Goal: Navigation & Orientation: Find specific page/section

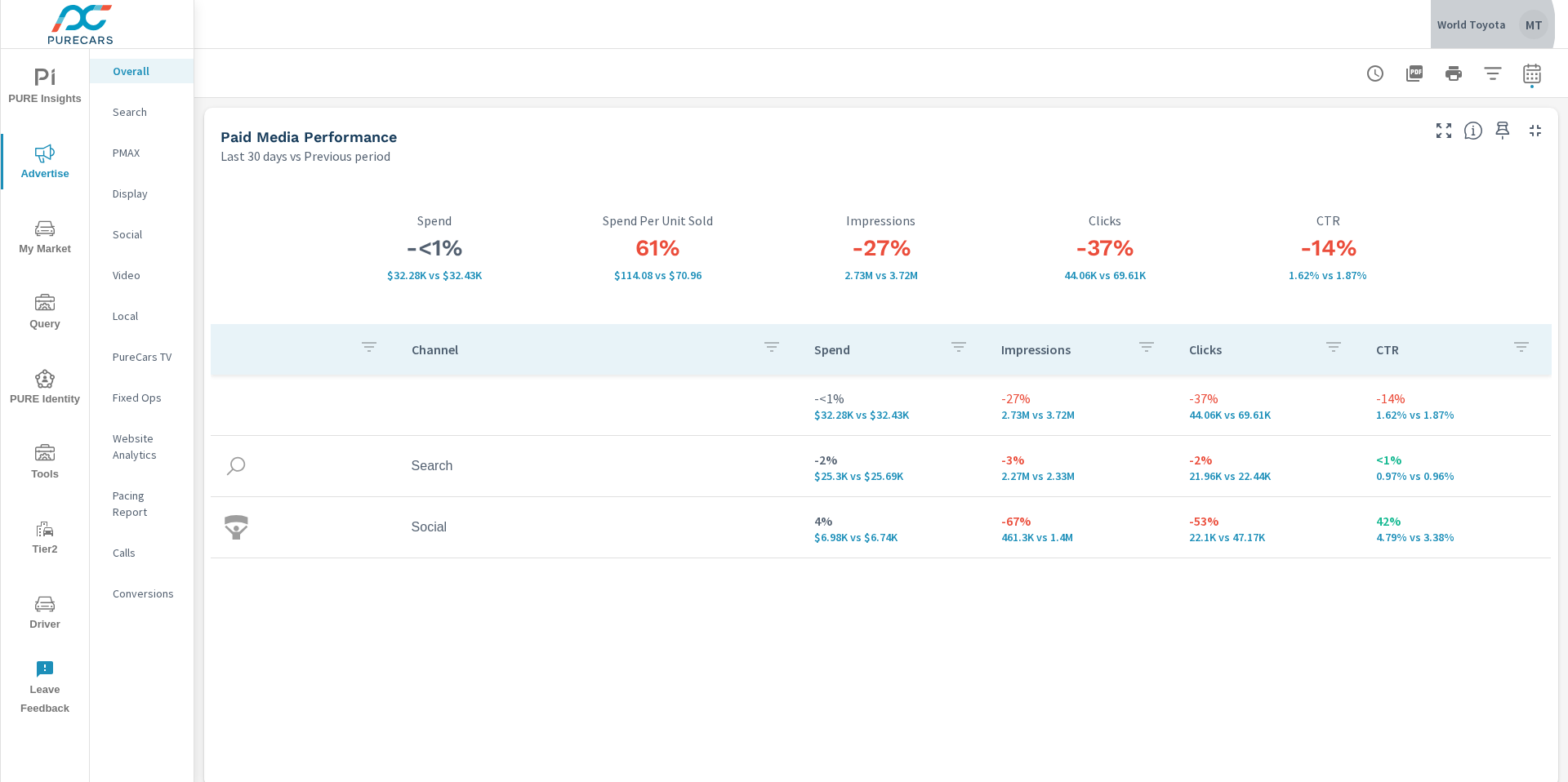
click at [1475, 26] on p "World Toyota" at bounding box center [1471, 24] width 68 height 15
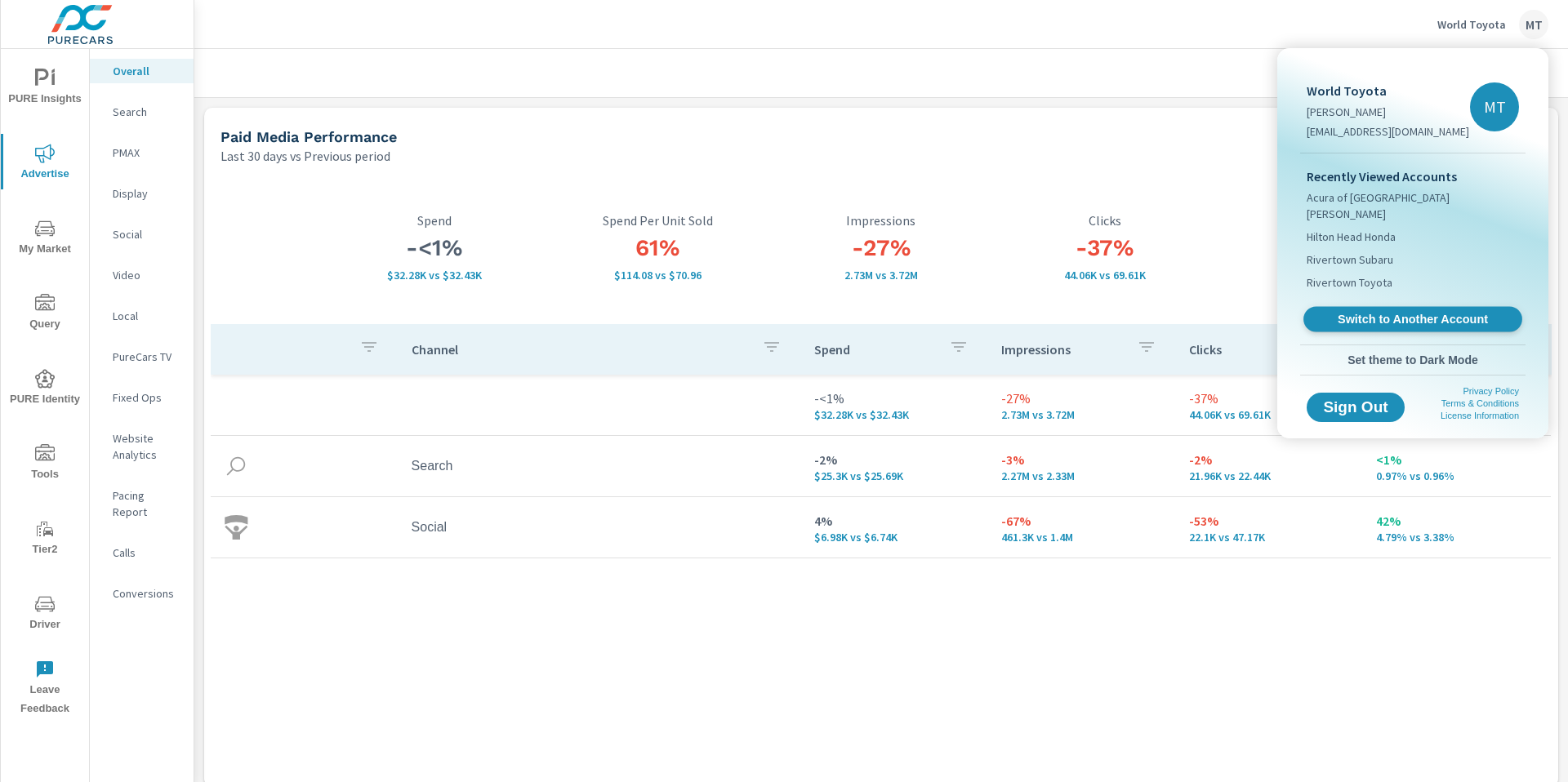
click at [1406, 312] on span "Switch to Another Account" at bounding box center [1412, 319] width 200 height 15
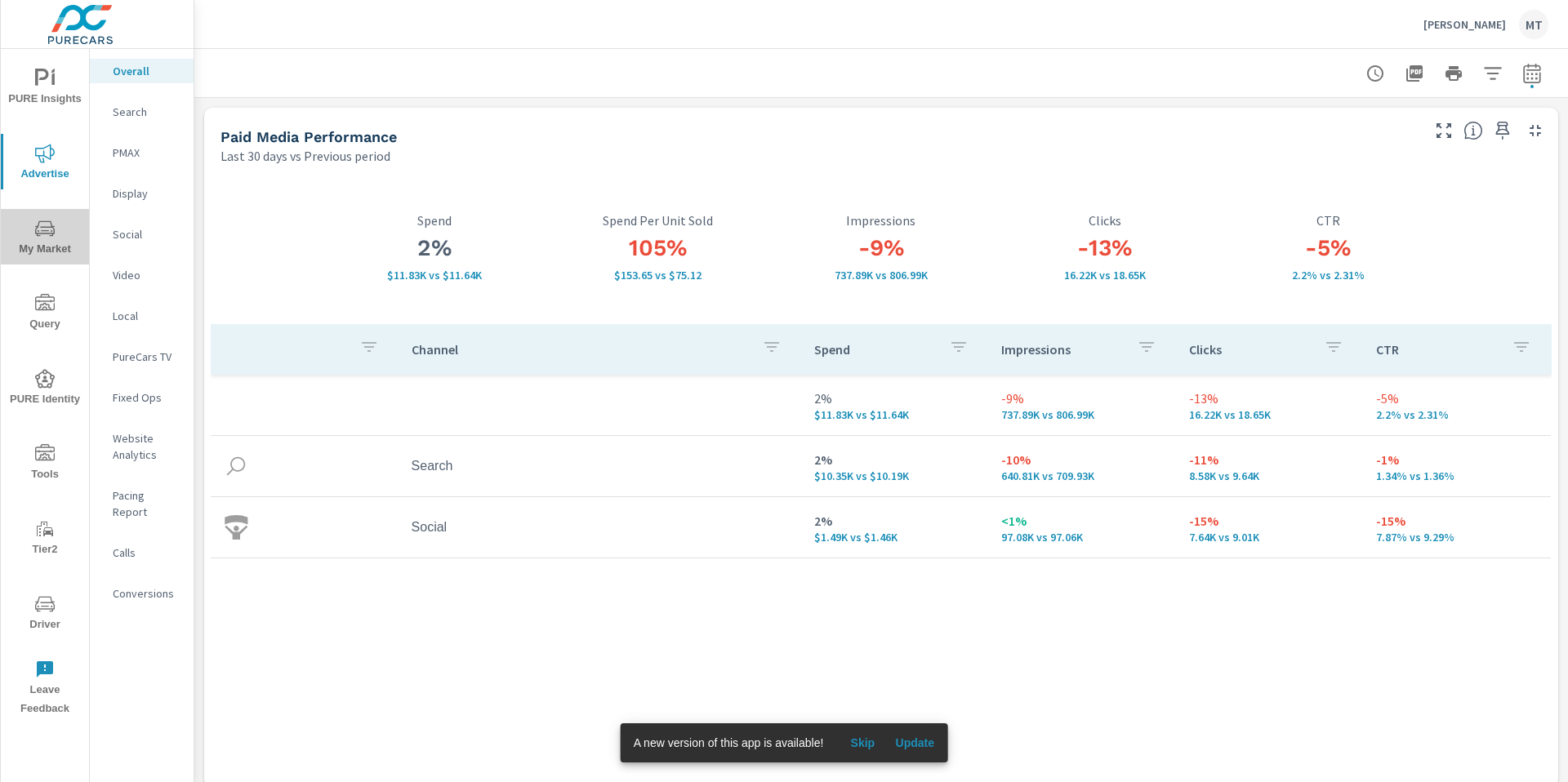
click at [47, 224] on icon "nav menu" at bounding box center [45, 229] width 20 height 20
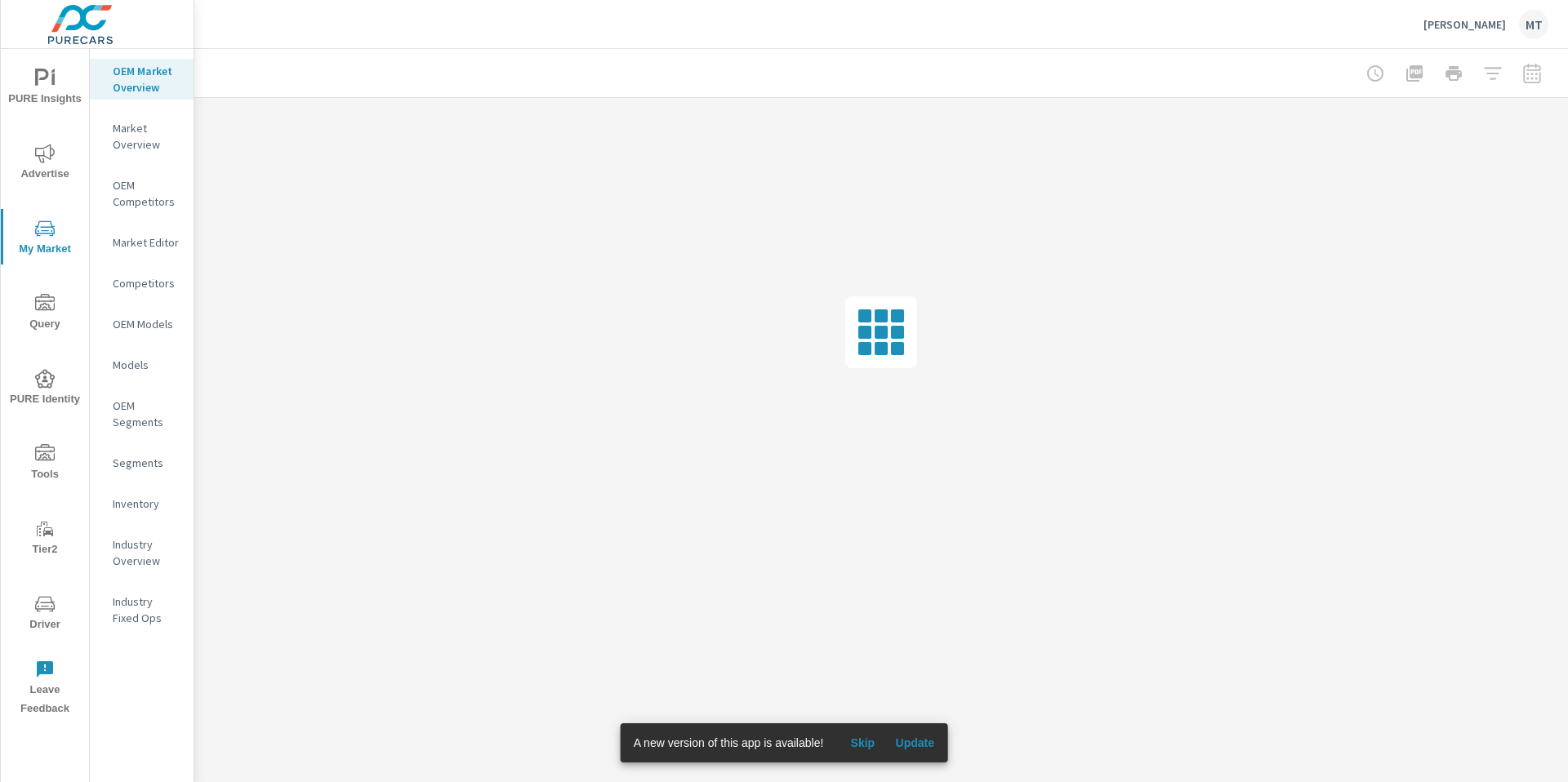
click at [152, 501] on p "Inventory" at bounding box center [147, 503] width 67 height 16
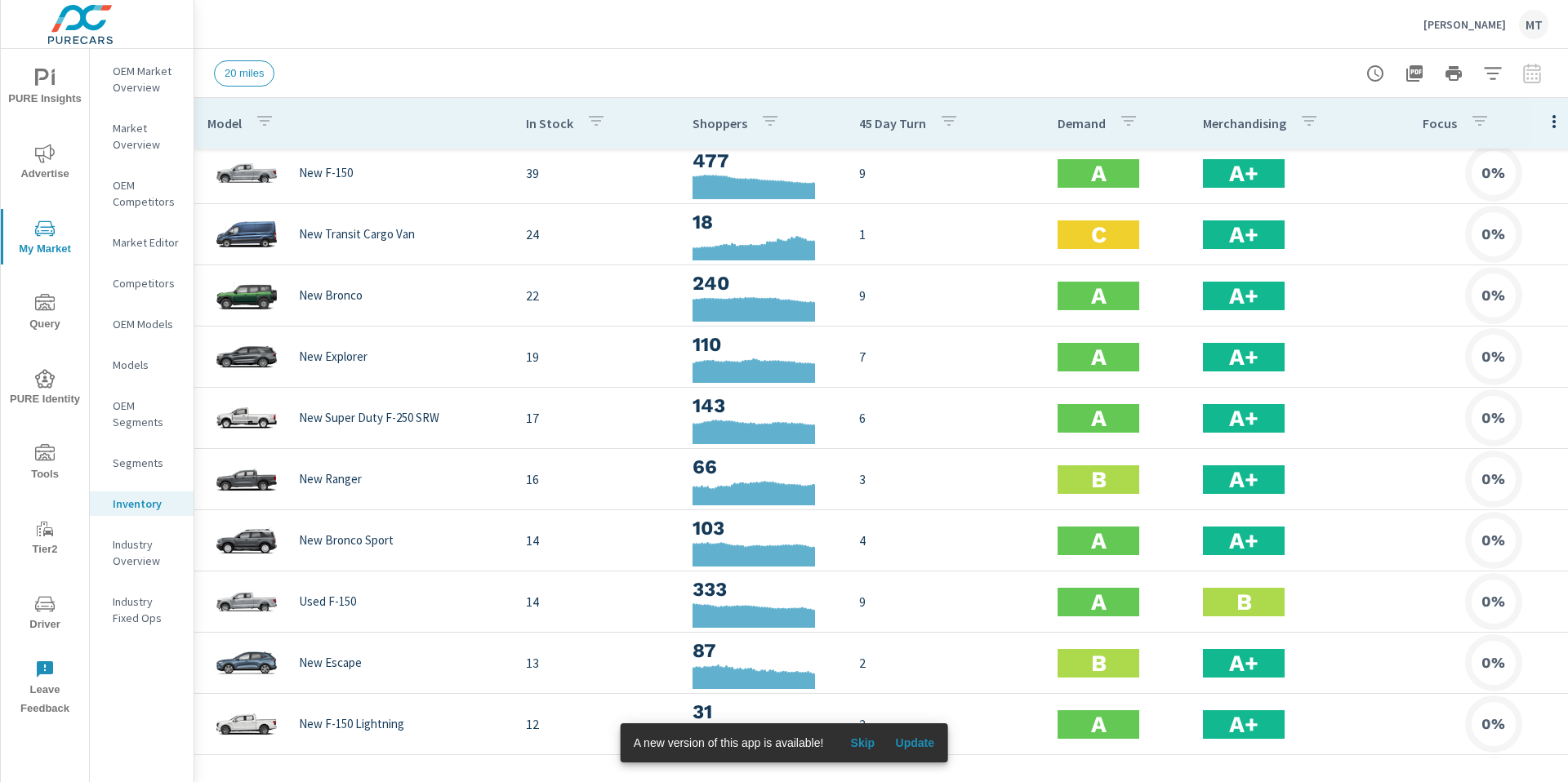
scroll to position [4, 0]
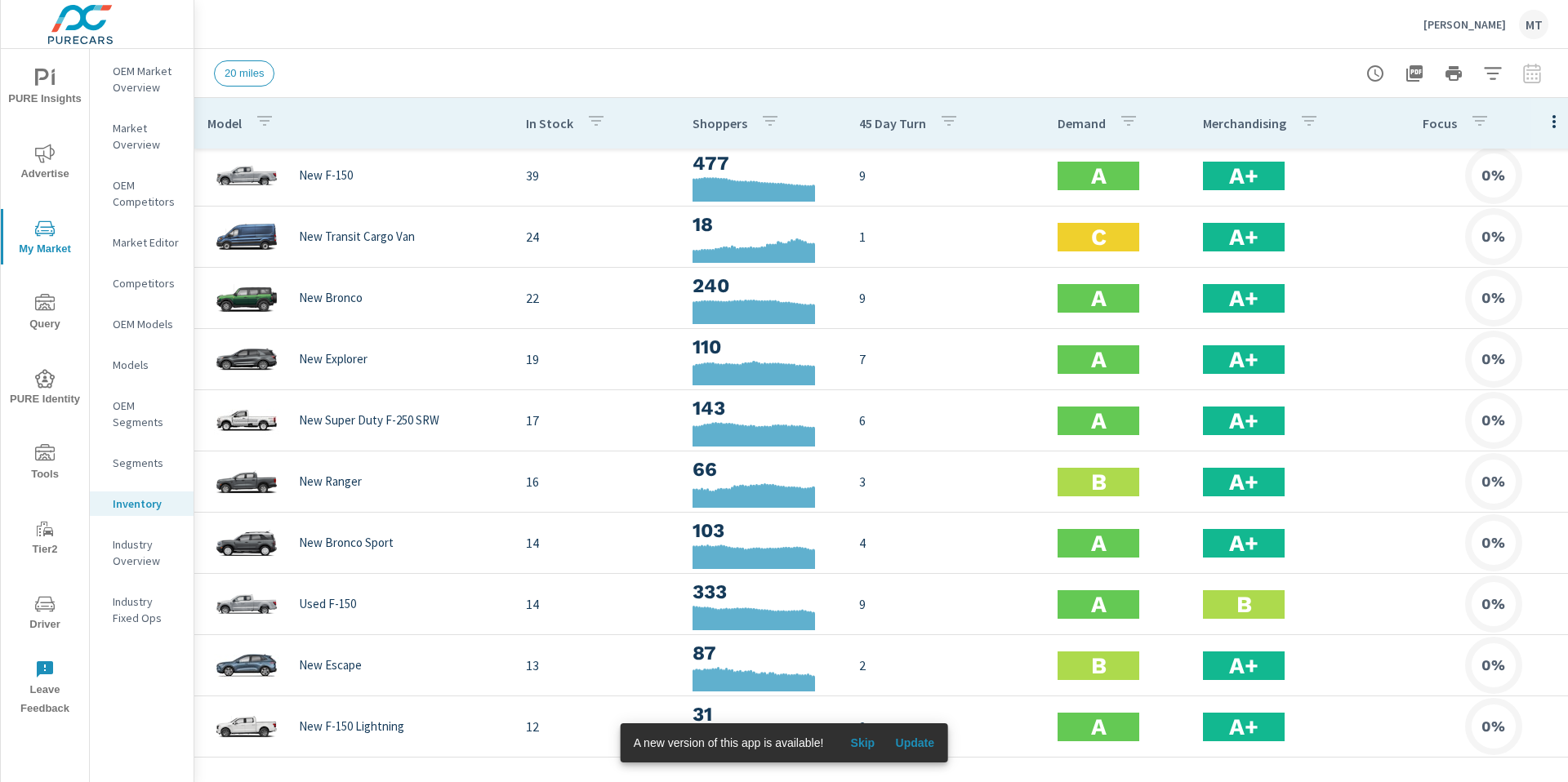
click at [869, 745] on span "Skip" at bounding box center [862, 743] width 39 height 15
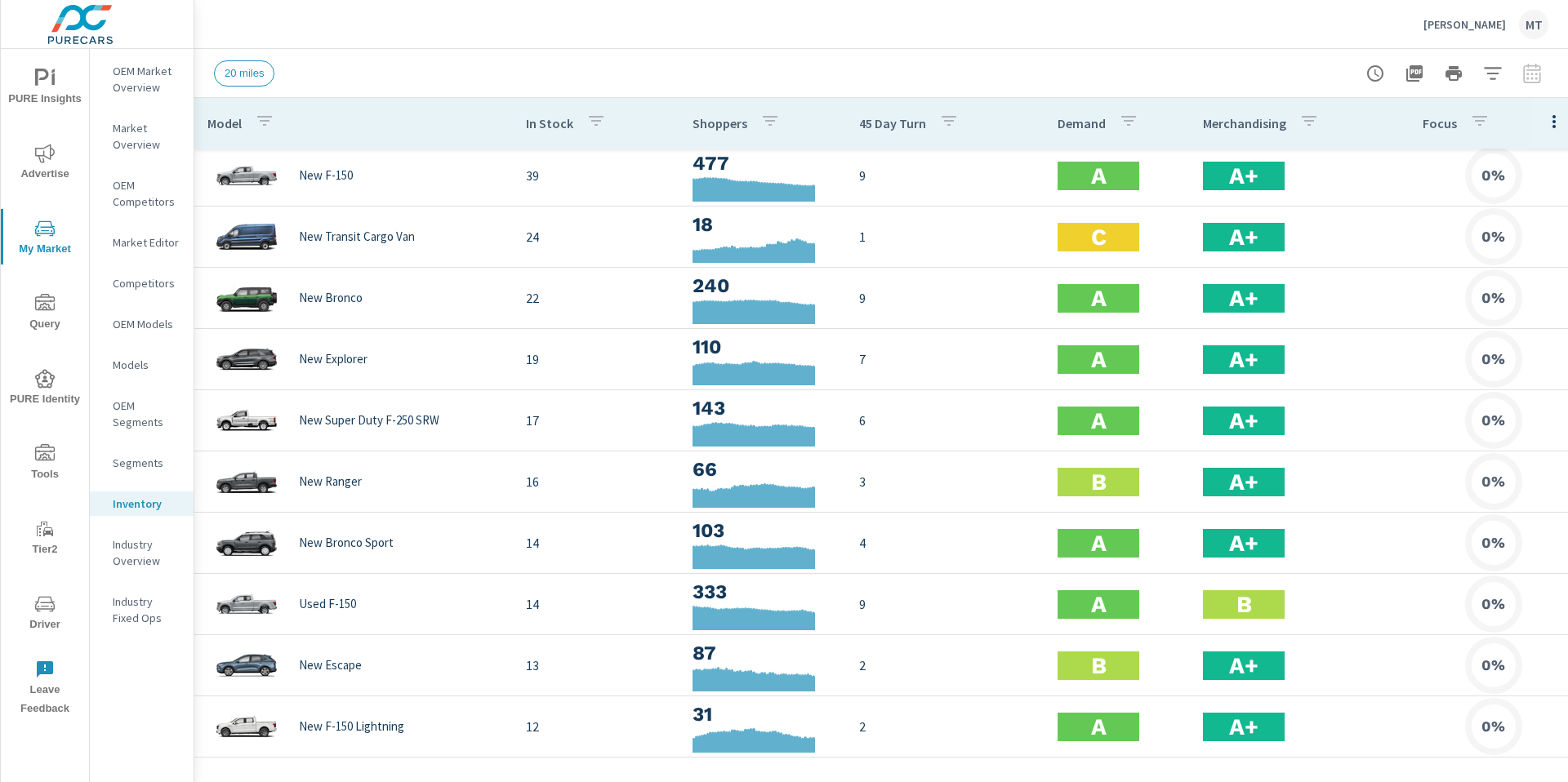
click at [51, 83] on icon "nav menu" at bounding box center [45, 78] width 20 height 20
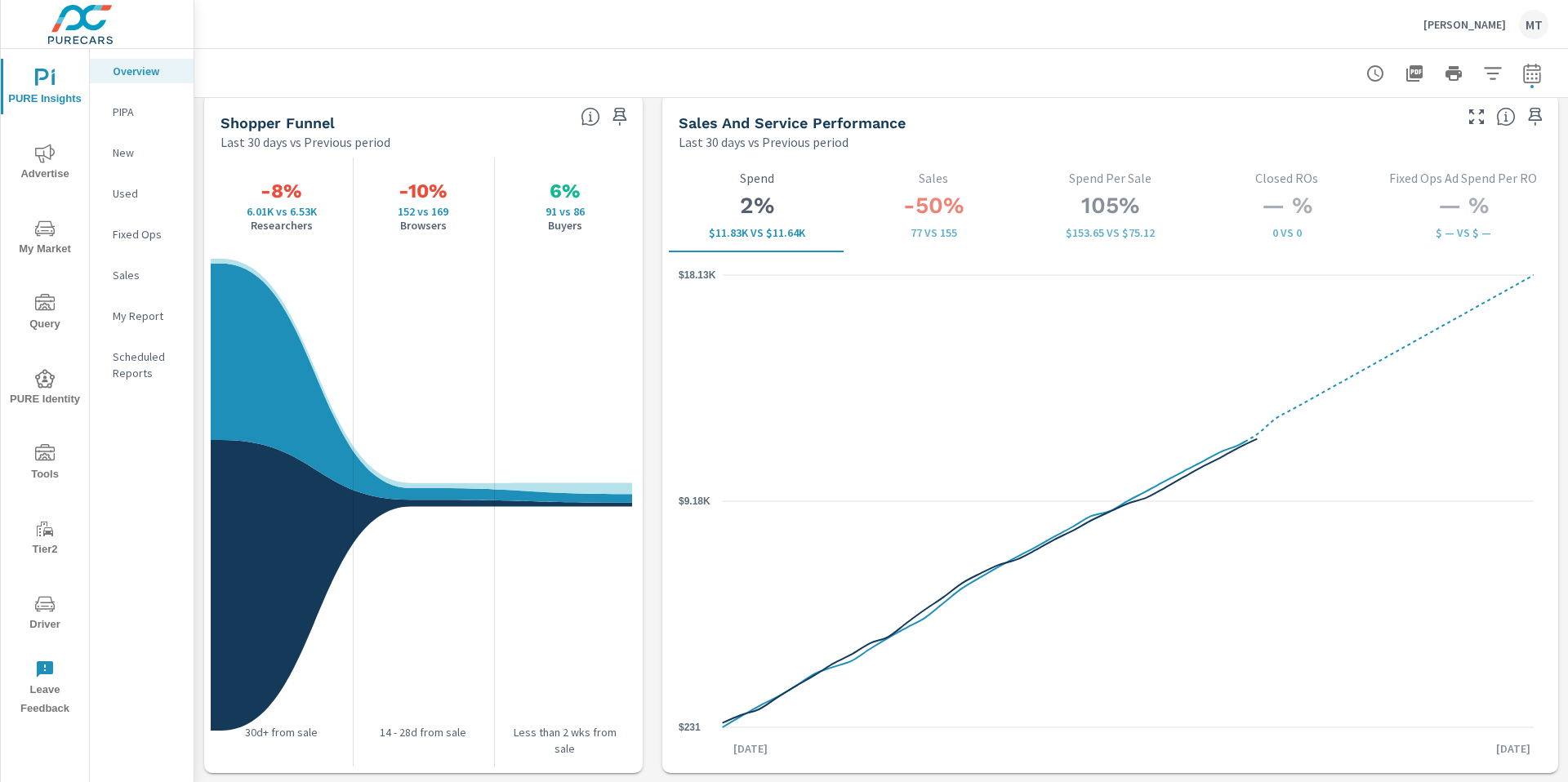
scroll to position [2107, 0]
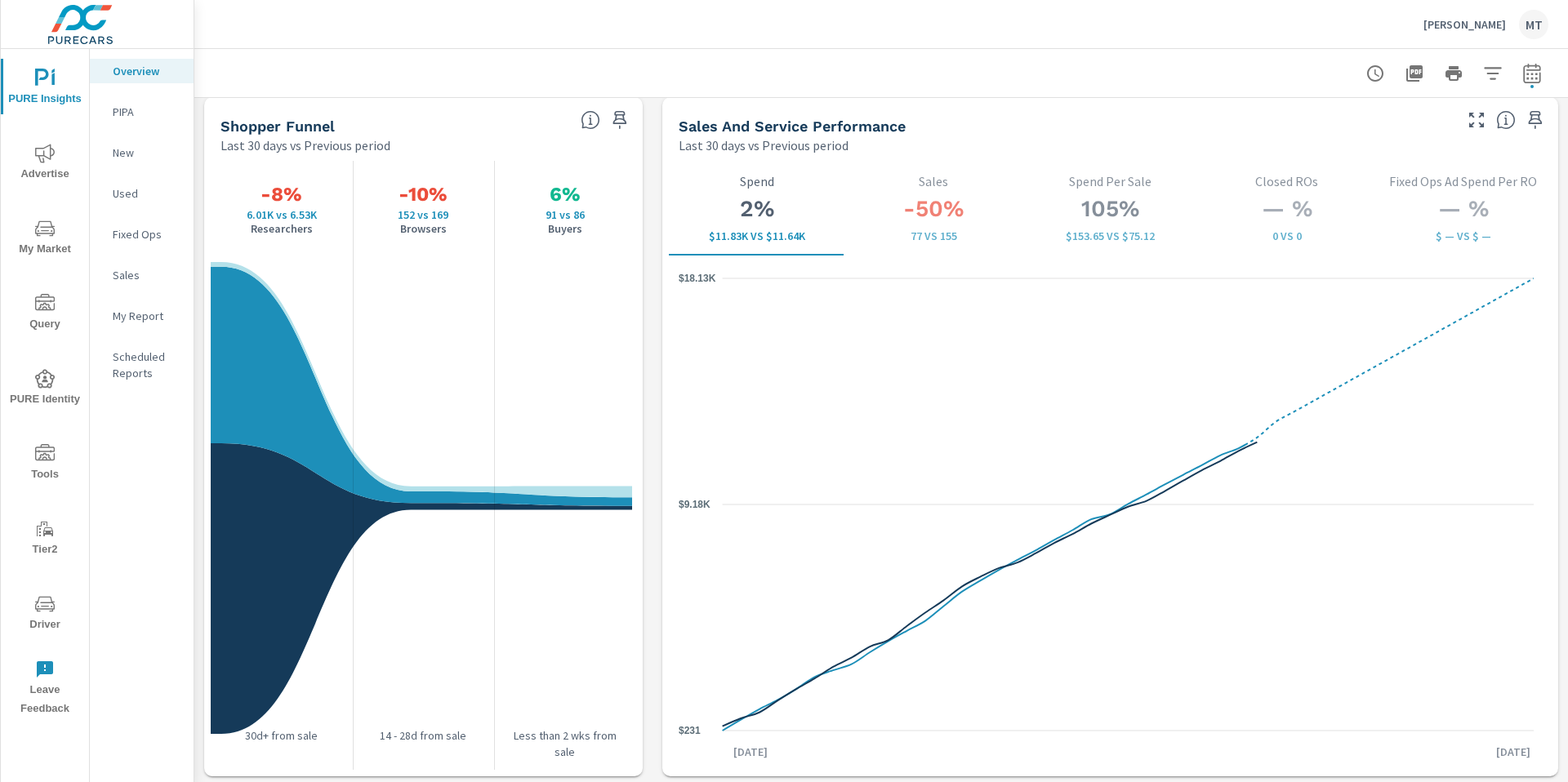
click at [36, 161] on icon "nav menu" at bounding box center [45, 154] width 20 height 20
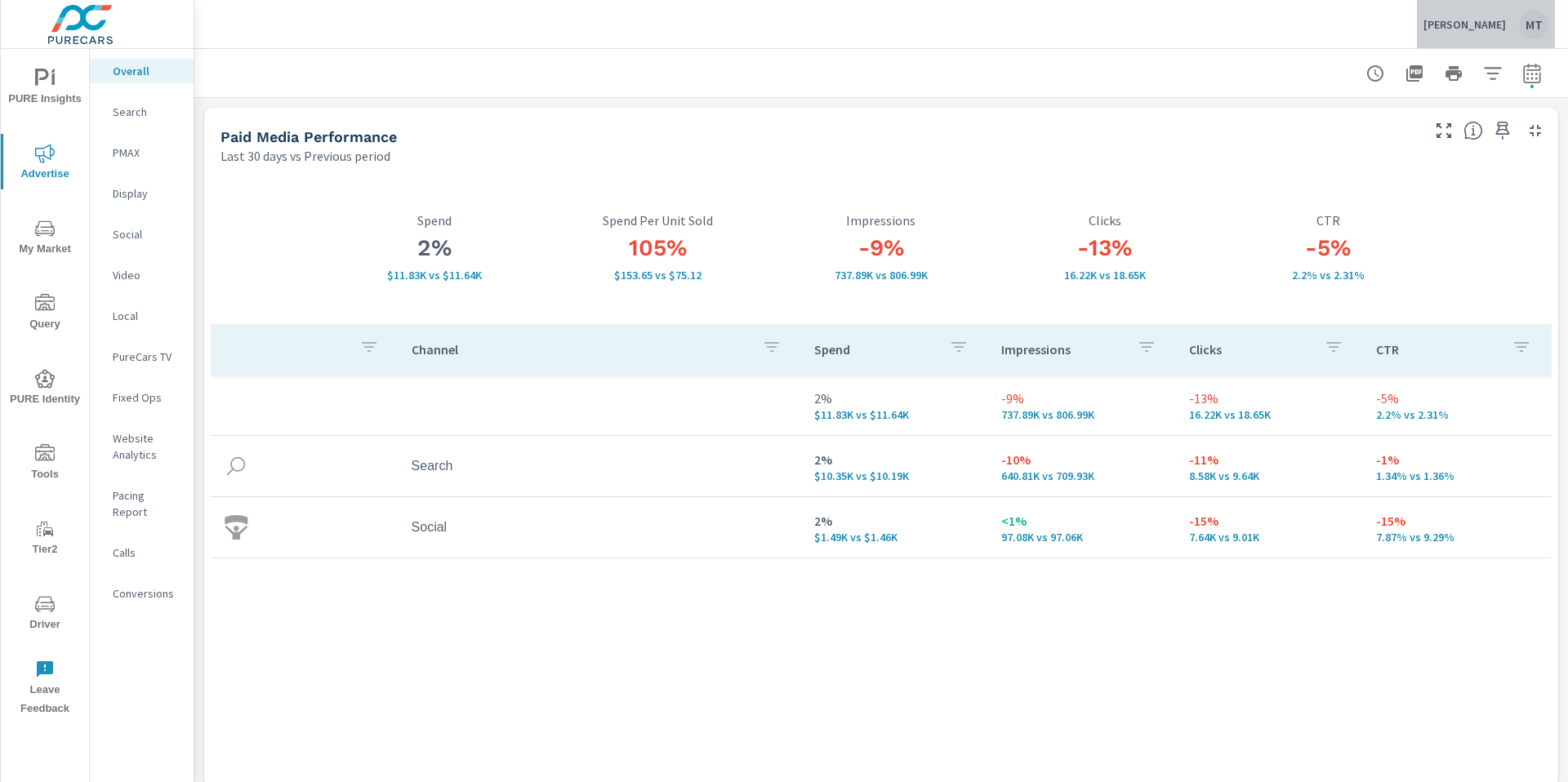
click at [1454, 20] on p "Jim Tidwell Ford" at bounding box center [1464, 24] width 83 height 15
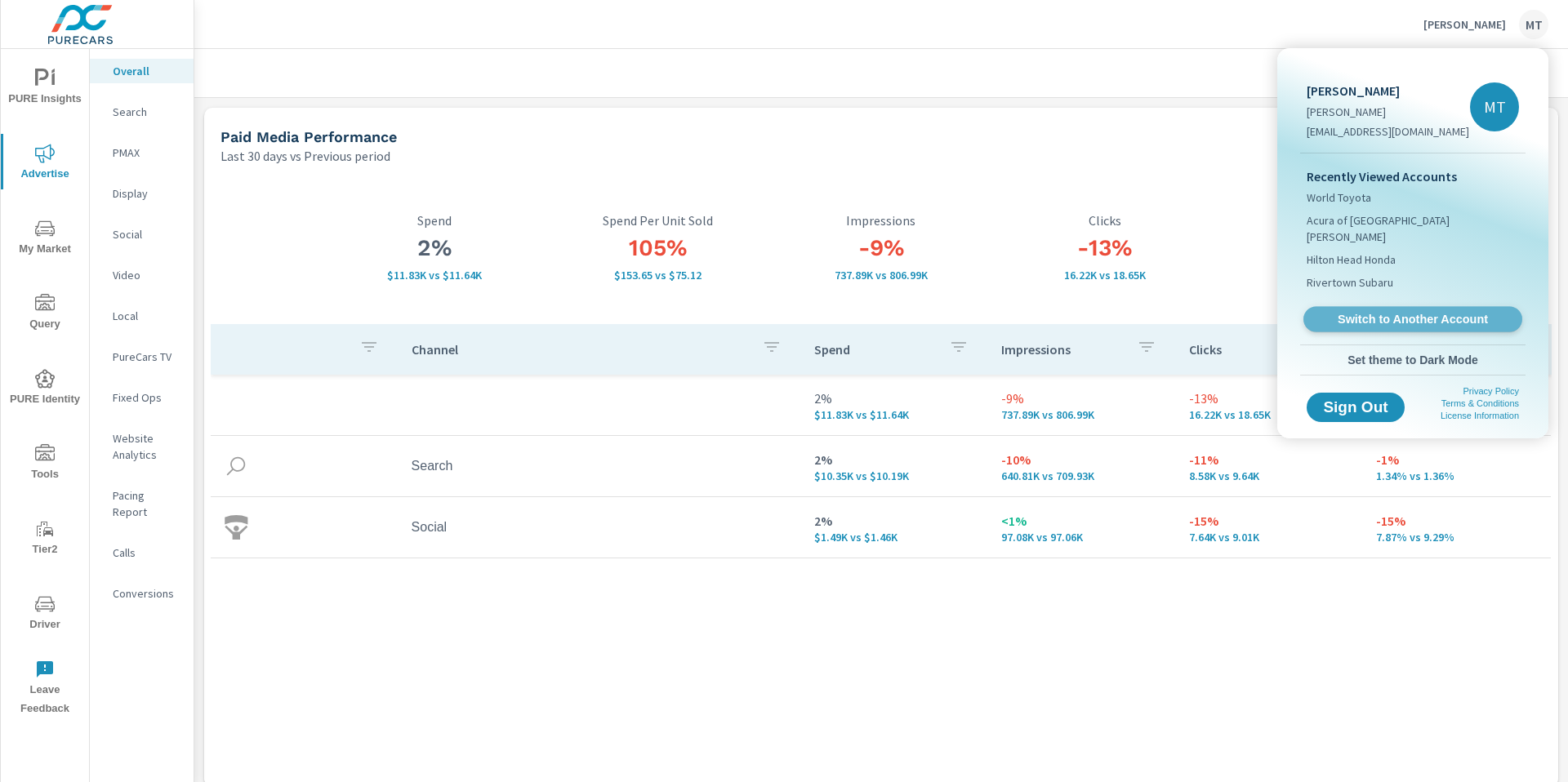
click at [1368, 312] on span "Switch to Another Account" at bounding box center [1412, 319] width 200 height 15
